Goal: Task Accomplishment & Management: Manage account settings

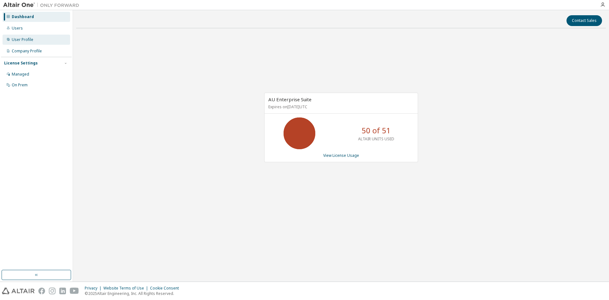
click at [51, 42] on div "User Profile" at bounding box center [37, 40] width 68 height 10
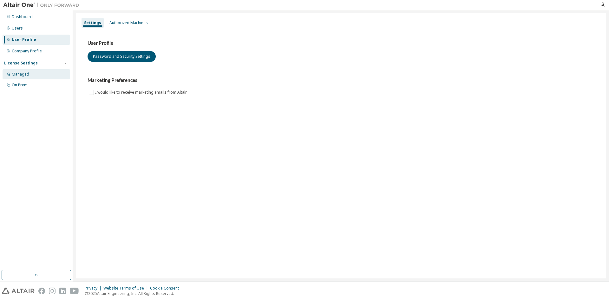
click at [49, 71] on div "Managed" at bounding box center [37, 74] width 68 height 10
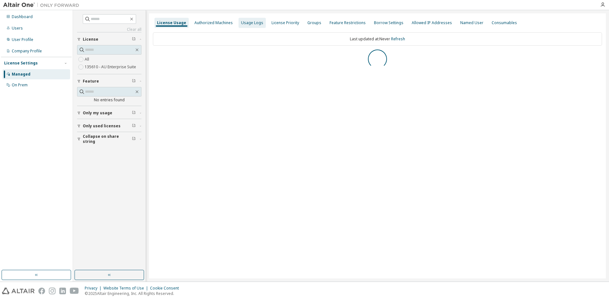
click at [244, 25] on div "Usage Logs" at bounding box center [251, 23] width 27 height 10
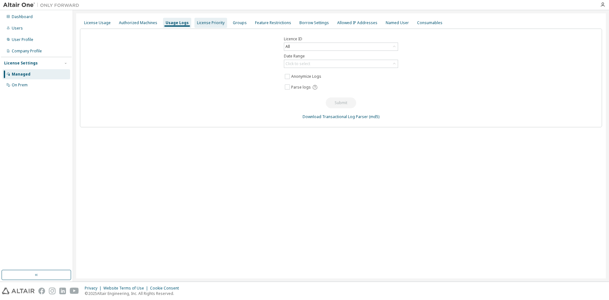
click at [221, 22] on div "License Priority" at bounding box center [210, 23] width 33 height 10
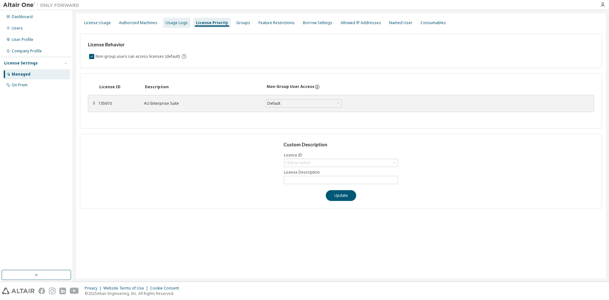
click at [183, 23] on div "Usage Logs" at bounding box center [177, 22] width 22 height 5
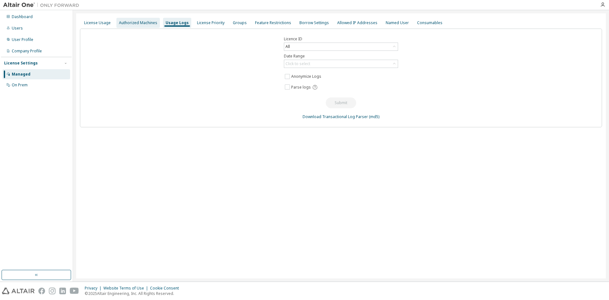
click at [152, 20] on div "Authorized Machines" at bounding box center [137, 23] width 43 height 10
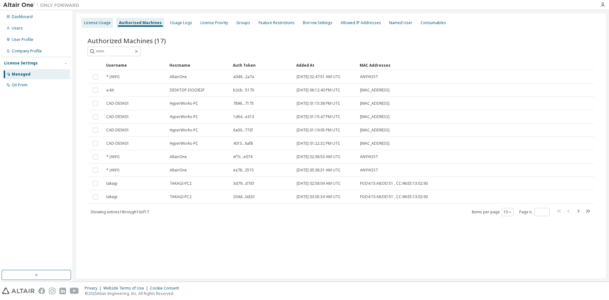
click at [110, 21] on div "License Usage" at bounding box center [97, 23] width 32 height 10
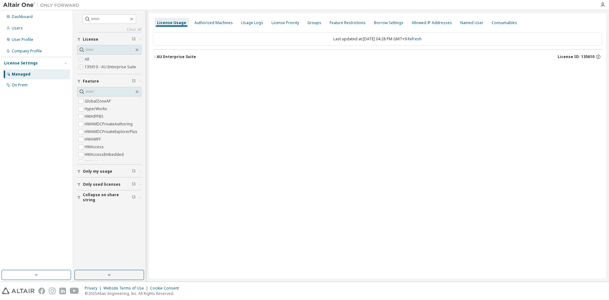
click at [198, 52] on button "AU Enterprise Suite License ID: 135610" at bounding box center [377, 57] width 449 height 14
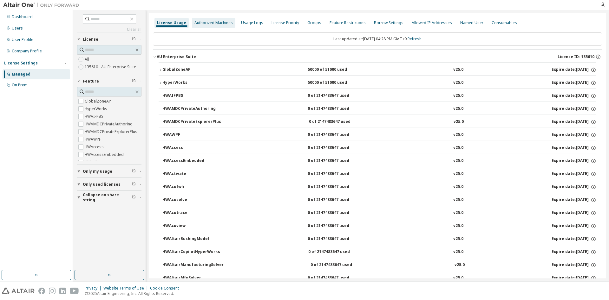
click at [207, 25] on div "Authorized Machines" at bounding box center [213, 22] width 38 height 5
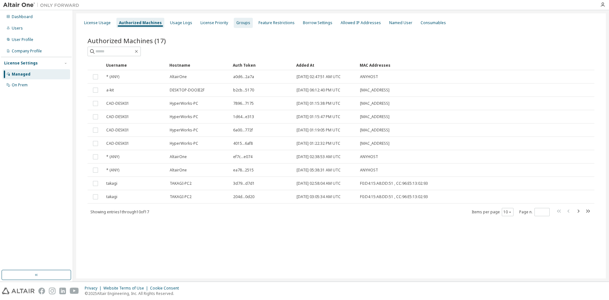
click at [236, 24] on div "Groups" at bounding box center [243, 22] width 14 height 5
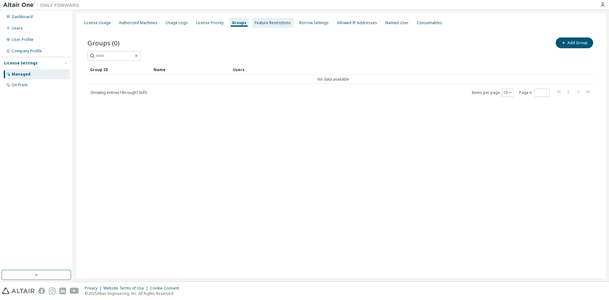
click at [259, 21] on div "Feature Restrictions" at bounding box center [273, 22] width 36 height 5
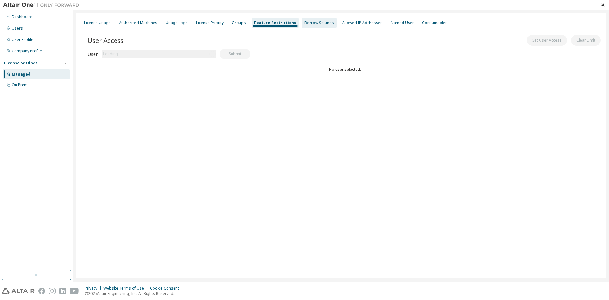
click at [308, 21] on div "Borrow Settings" at bounding box center [318, 22] width 29 height 5
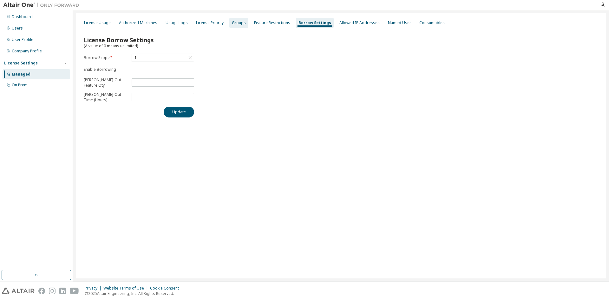
click at [232, 21] on div "Groups" at bounding box center [239, 22] width 14 height 5
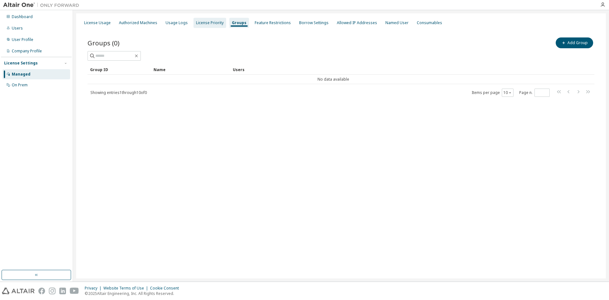
click at [217, 21] on div "License Priority" at bounding box center [210, 22] width 28 height 5
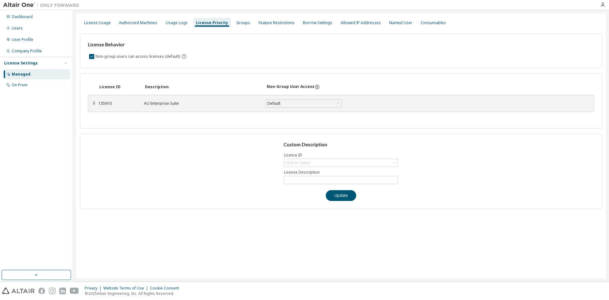
click at [196, 20] on div "License Priority" at bounding box center [212, 22] width 32 height 5
click at [179, 22] on div "Usage Logs" at bounding box center [177, 22] width 22 height 5
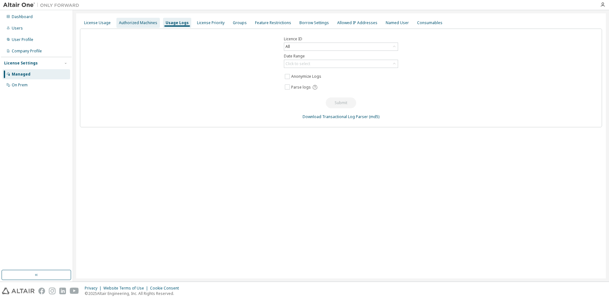
click at [151, 27] on div "Authorized Machines" at bounding box center [137, 23] width 43 height 10
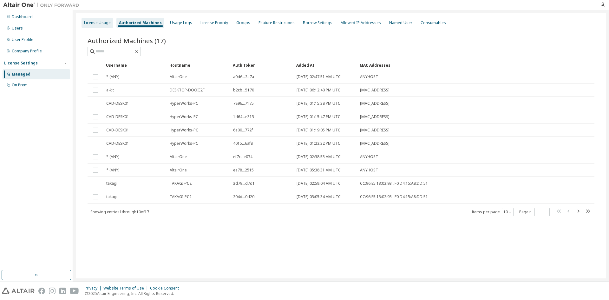
click at [108, 24] on div "License Usage" at bounding box center [97, 22] width 27 height 5
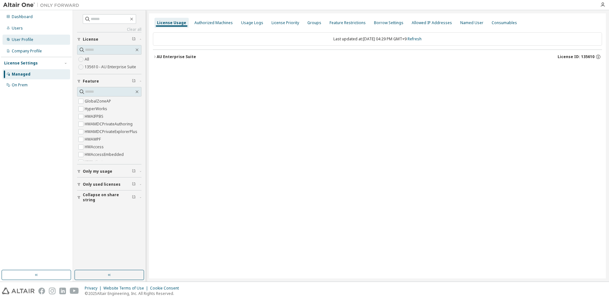
click at [29, 41] on div "User Profile" at bounding box center [23, 39] width 22 height 5
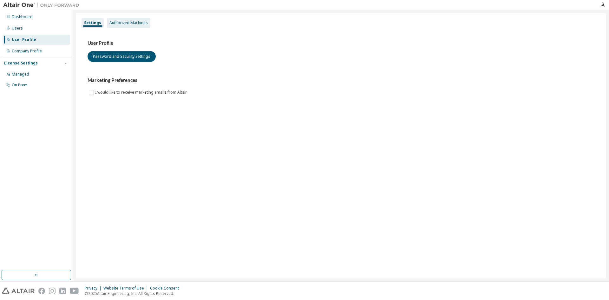
click at [126, 24] on div "Authorized Machines" at bounding box center [128, 22] width 38 height 5
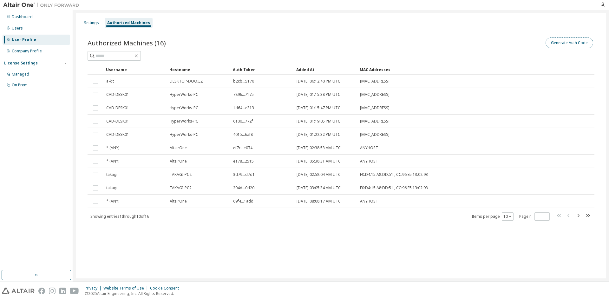
click at [559, 44] on button "Generate Auth Code" at bounding box center [569, 42] width 48 height 11
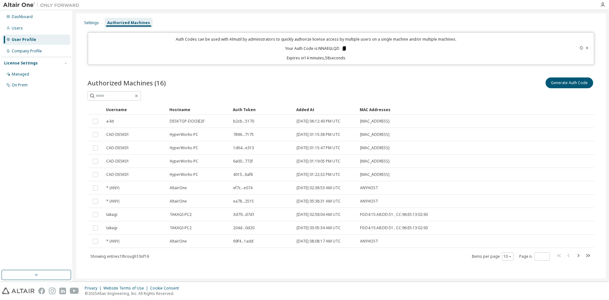
click at [342, 49] on icon at bounding box center [343, 48] width 3 height 4
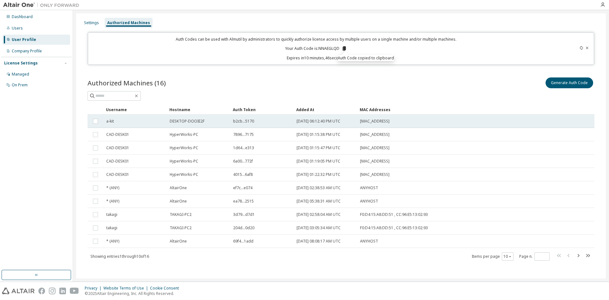
click at [158, 122] on div "a-kit" at bounding box center [135, 121] width 58 height 5
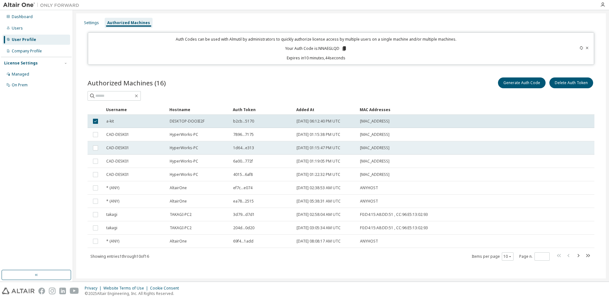
click at [186, 143] on td "HyperWorks-PC" at bounding box center [198, 147] width 63 height 13
click at [199, 168] on td "HyperWorks-PC" at bounding box center [198, 174] width 63 height 13
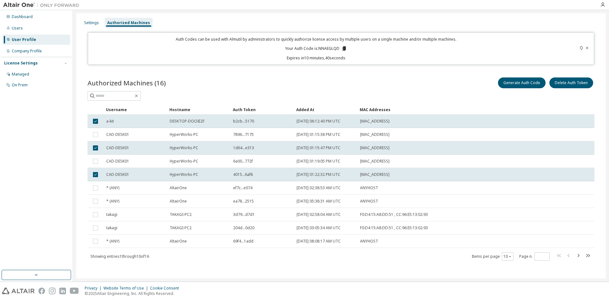
click at [200, 174] on div "HyperWorks-PC" at bounding box center [199, 174] width 58 height 5
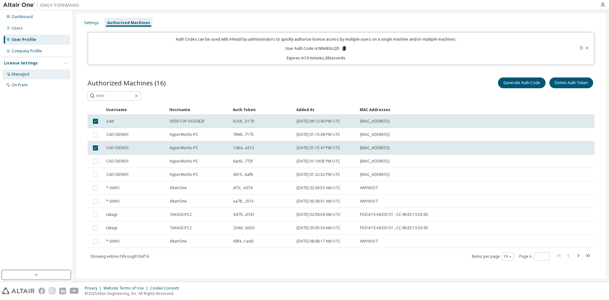
click at [50, 73] on div "Managed" at bounding box center [37, 74] width 68 height 10
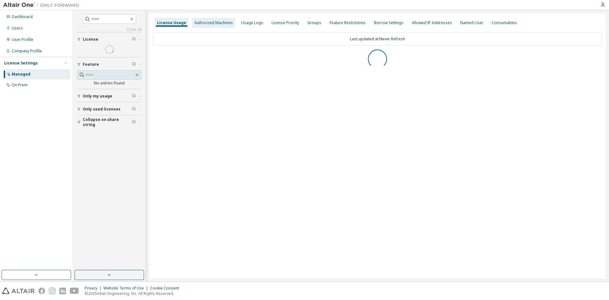
click at [212, 26] on div "Authorized Machines" at bounding box center [213, 23] width 43 height 10
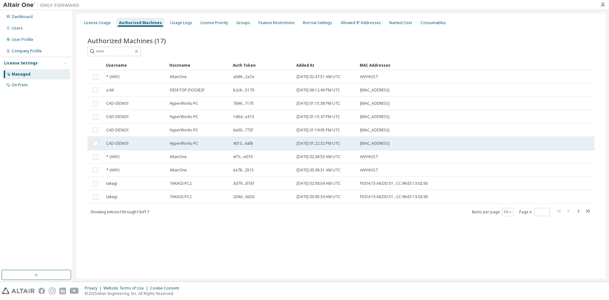
click at [144, 145] on div "CAD-DESK01" at bounding box center [135, 143] width 58 height 5
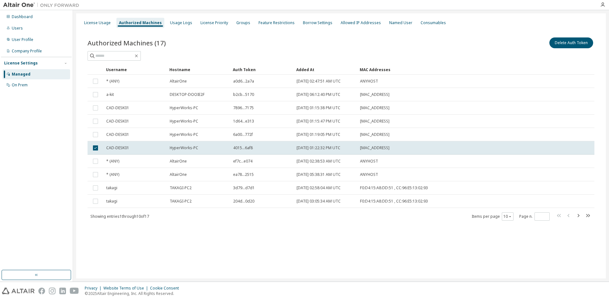
click at [144, 145] on td "CAD-DESK01" at bounding box center [134, 147] width 63 height 13
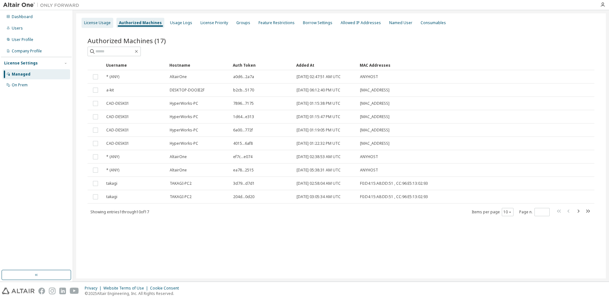
click at [109, 23] on div "License Usage" at bounding box center [97, 22] width 27 height 5
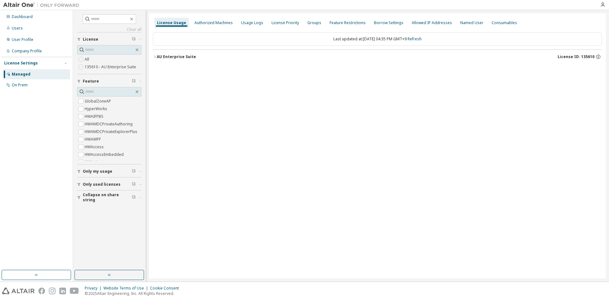
click at [169, 58] on div "AU Enterprise Suite" at bounding box center [176, 56] width 39 height 5
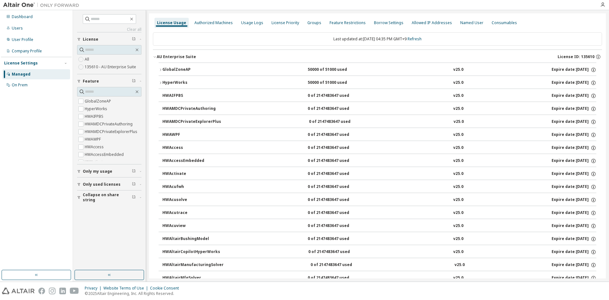
click at [192, 67] on div "GlobalZoneAP" at bounding box center [190, 70] width 57 height 6
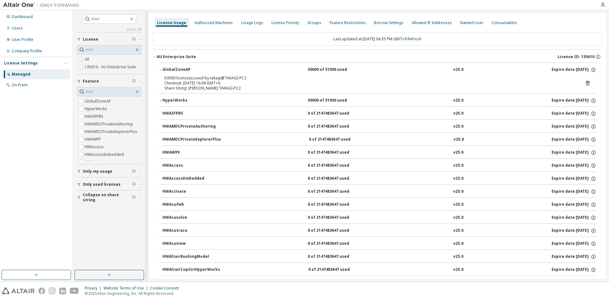
click at [192, 67] on div "GlobalZoneAP" at bounding box center [190, 70] width 57 height 6
